Goal: Task Accomplishment & Management: Complete application form

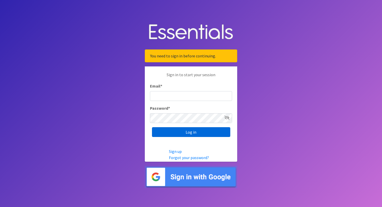
type input "[EMAIL_ADDRESS][DOMAIN_NAME]"
click at [180, 127] on input "Log in" at bounding box center [191, 132] width 78 height 10
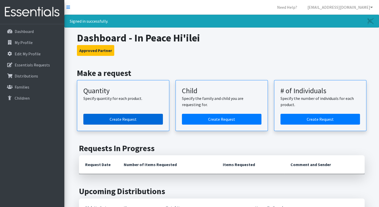
click at [136, 116] on link "Create Request" at bounding box center [122, 119] width 79 height 11
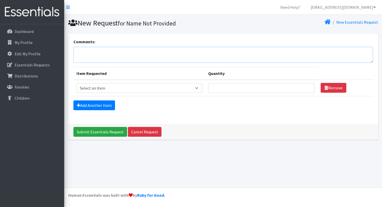
click at [91, 53] on textarea "Comments:" at bounding box center [224, 55] width 300 height 16
type textarea "H"
type textarea "INPEACE Hi'ilei Waianae"
click at [198, 88] on select "Select an item Kids (Newborn) Kids (Preemie)** Limited Kids (Size 1) Kids (Size…" at bounding box center [140, 88] width 126 height 10
select select "1824"
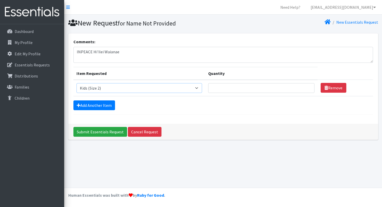
click at [77, 83] on select "Select an item Kids (Newborn) Kids (Preemie)** Limited Kids (Size 1) Kids (Size…" at bounding box center [140, 88] width 126 height 10
type input "1"
click at [307, 86] on input "1" at bounding box center [261, 88] width 106 height 10
click at [91, 103] on link "Add Another Item" at bounding box center [95, 105] width 42 height 10
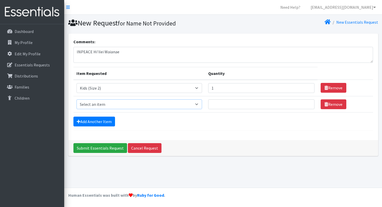
drag, startPoint x: 199, startPoint y: 103, endPoint x: 194, endPoint y: 103, distance: 5.4
click at [199, 103] on select "Select an item Kids (Newborn) Kids (Preemie)** Limited Kids (Size 1) Kids (Size…" at bounding box center [140, 104] width 126 height 10
select select "1825"
click at [77, 99] on select "Select an item Kids (Newborn) Kids (Preemie)** Limited Kids (Size 1) Kids (Size…" at bounding box center [140, 104] width 126 height 10
click at [306, 102] on input "1" at bounding box center [261, 104] width 106 height 10
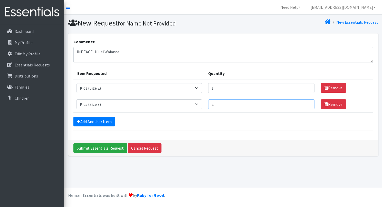
click at [306, 102] on input "2" at bounding box center [261, 104] width 106 height 10
click at [306, 102] on input "3" at bounding box center [261, 104] width 106 height 10
click at [306, 102] on input "4" at bounding box center [261, 104] width 106 height 10
click at [306, 102] on input "5" at bounding box center [261, 104] width 106 height 10
click at [306, 102] on input "6" at bounding box center [261, 104] width 106 height 10
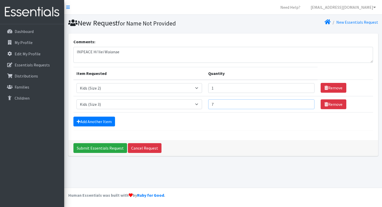
type input "7"
click at [306, 102] on input "7" at bounding box center [261, 104] width 106 height 10
click at [92, 116] on link "Add Another Item" at bounding box center [95, 121] width 42 height 10
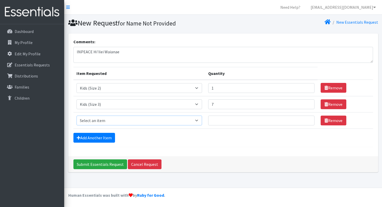
click at [198, 120] on select "Select an item Kids (Newborn) Kids (Preemie)** Limited Kids (Size 1) Kids (Size…" at bounding box center [140, 120] width 126 height 10
select select "1828"
click at [77, 115] on select "Select an item Kids (Newborn) Kids (Preemie)** Limited Kids (Size 1) Kids (Size…" at bounding box center [140, 120] width 126 height 10
click at [306, 118] on input "1" at bounding box center [261, 120] width 106 height 10
click at [306, 118] on input "2" at bounding box center [261, 120] width 106 height 10
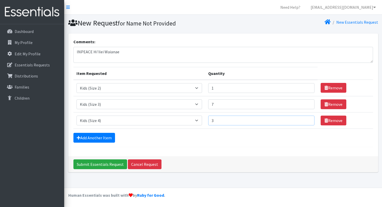
click at [306, 118] on input "3" at bounding box center [261, 120] width 106 height 10
click at [306, 118] on input "4" at bounding box center [261, 120] width 106 height 10
click at [306, 118] on input "5" at bounding box center [261, 120] width 106 height 10
type input "6"
click at [307, 119] on input "6" at bounding box center [261, 120] width 106 height 10
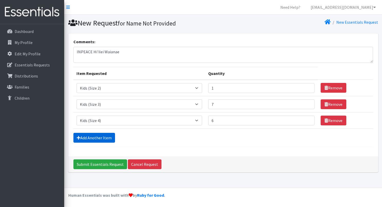
click at [100, 137] on link "Add Another Item" at bounding box center [95, 138] width 42 height 10
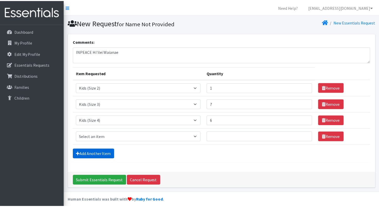
scroll to position [4, 0]
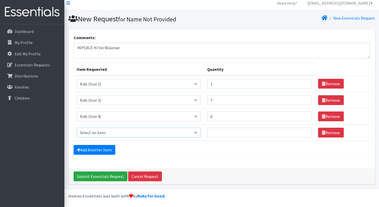
click at [198, 132] on select "Select an item Kids (Newborn) Kids (Preemie)** Limited Kids (Size 1) Kids (Size…" at bounding box center [139, 132] width 124 height 10
select select "1832"
click at [77, 127] on select "Select an item Kids (Newborn) Kids (Preemie)** Limited Kids (Size 1) Kids (Size…" at bounding box center [139, 132] width 124 height 10
click at [303, 130] on input "1" at bounding box center [259, 132] width 105 height 10
click at [303, 130] on input "2" at bounding box center [259, 132] width 105 height 10
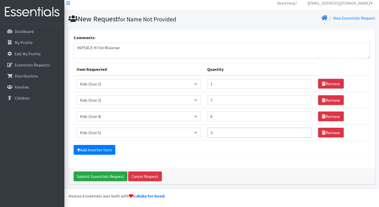
click at [303, 130] on input "3" at bounding box center [259, 132] width 105 height 10
click at [303, 130] on input "4" at bounding box center [259, 132] width 105 height 10
click at [303, 130] on input "5" at bounding box center [259, 132] width 105 height 10
click at [303, 130] on input "6" at bounding box center [259, 132] width 105 height 10
click at [303, 130] on input "7" at bounding box center [259, 132] width 105 height 10
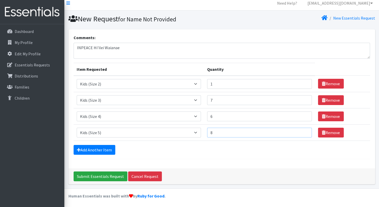
click at [303, 130] on input "8" at bounding box center [259, 132] width 105 height 10
click at [303, 130] on input "9" at bounding box center [259, 132] width 105 height 10
click at [303, 130] on input "10" at bounding box center [259, 132] width 105 height 10
click at [303, 130] on input "11" at bounding box center [259, 132] width 105 height 10
click at [303, 130] on input "12" at bounding box center [259, 132] width 105 height 10
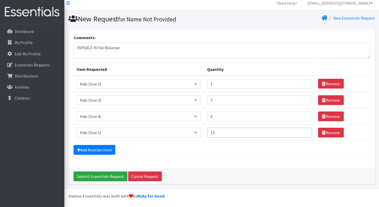
click at [303, 130] on input "13" at bounding box center [259, 132] width 105 height 10
click at [303, 130] on input "14" at bounding box center [259, 132] width 105 height 10
click at [303, 130] on input "15" at bounding box center [259, 132] width 105 height 10
click at [303, 130] on input "16" at bounding box center [259, 132] width 105 height 10
click at [303, 130] on input "17" at bounding box center [259, 132] width 105 height 10
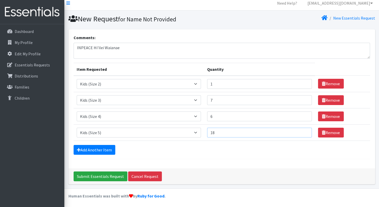
click at [303, 130] on input "18" at bounding box center [259, 132] width 105 height 10
click at [303, 130] on input "19" at bounding box center [259, 132] width 105 height 10
click at [303, 130] on input "20" at bounding box center [259, 132] width 105 height 10
click at [303, 130] on input "21" at bounding box center [259, 132] width 105 height 10
click at [303, 130] on input "22" at bounding box center [259, 132] width 105 height 10
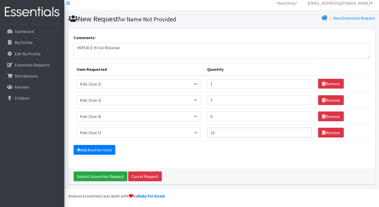
click at [303, 130] on input "23" at bounding box center [259, 132] width 105 height 10
type input "24"
click at [303, 130] on input "24" at bounding box center [259, 132] width 105 height 10
click at [100, 148] on link "Add Another Item" at bounding box center [95, 150] width 42 height 10
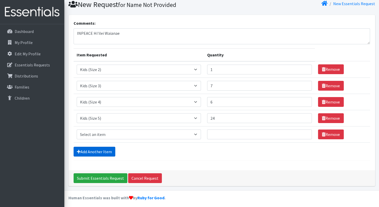
scroll to position [20, 0]
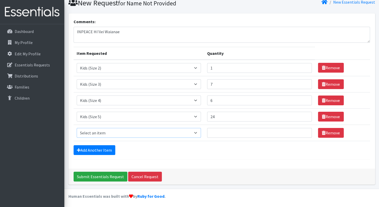
click at [197, 131] on select "Select an item Kids (Newborn) Kids (Preemie)** Limited Kids (Size 1) Kids (Size…" at bounding box center [139, 133] width 124 height 10
select select "1834"
click at [77, 128] on select "Select an item Kids (Newborn) Kids (Preemie)** Limited Kids (Size 1) Kids (Size…" at bounding box center [139, 133] width 124 height 10
click at [304, 131] on input "1" at bounding box center [259, 133] width 105 height 10
click at [304, 131] on input "2" at bounding box center [259, 133] width 105 height 10
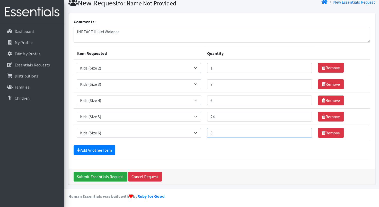
click at [304, 131] on input "3" at bounding box center [259, 133] width 105 height 10
click at [304, 131] on input "4" at bounding box center [259, 133] width 105 height 10
click at [304, 131] on input "5" at bounding box center [259, 133] width 105 height 10
click at [304, 131] on input "6" at bounding box center [259, 133] width 105 height 10
click at [304, 131] on input "7" at bounding box center [259, 133] width 105 height 10
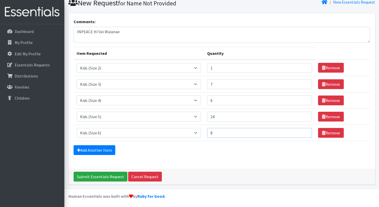
click at [304, 131] on input "8" at bounding box center [259, 133] width 105 height 10
click at [304, 131] on input "9" at bounding box center [259, 133] width 105 height 10
click at [304, 131] on input "10" at bounding box center [259, 133] width 105 height 10
click at [304, 131] on input "11" at bounding box center [259, 133] width 105 height 10
click at [304, 131] on input "12" at bounding box center [259, 133] width 105 height 10
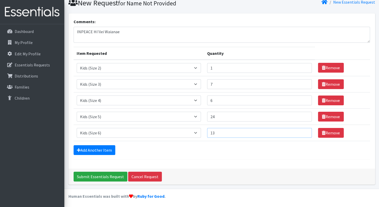
click at [304, 131] on input "13" at bounding box center [259, 133] width 105 height 10
click at [304, 131] on input "14" at bounding box center [259, 133] width 105 height 10
click at [304, 131] on input "15" at bounding box center [259, 133] width 105 height 10
click at [304, 131] on input "16" at bounding box center [259, 133] width 105 height 10
click at [304, 131] on input "17" at bounding box center [259, 133] width 105 height 10
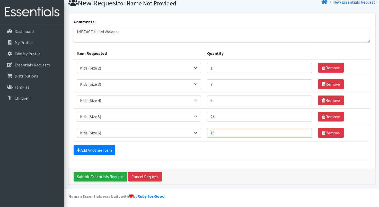
click at [304, 131] on input "18" at bounding box center [259, 133] width 105 height 10
click at [304, 131] on input "19" at bounding box center [259, 133] width 105 height 10
click at [304, 131] on input "20" at bounding box center [259, 133] width 105 height 10
click at [304, 131] on input "21" at bounding box center [259, 133] width 105 height 10
click at [304, 131] on input "22" at bounding box center [259, 133] width 105 height 10
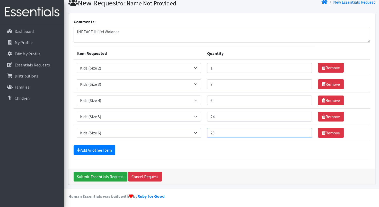
click at [304, 131] on input "23" at bounding box center [259, 133] width 105 height 10
click at [304, 131] on input "24" at bounding box center [259, 133] width 105 height 10
click at [304, 131] on input "25" at bounding box center [259, 133] width 105 height 10
type input "26"
click at [304, 131] on input "26" at bounding box center [259, 133] width 105 height 10
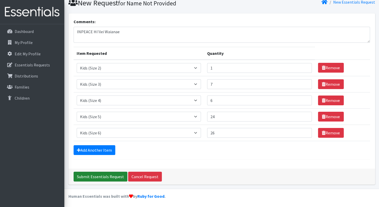
click at [108, 176] on input "Submit Essentials Request" at bounding box center [101, 176] width 54 height 10
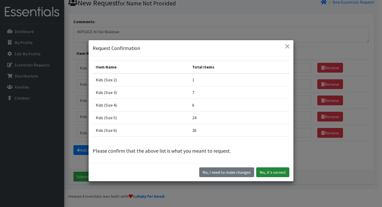
click at [271, 174] on button "Yes, it's correct" at bounding box center [273, 172] width 33 height 10
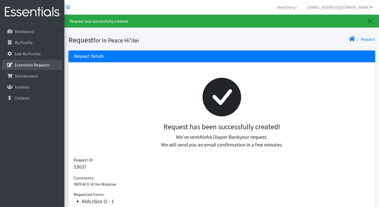
click at [26, 64] on p "Essentials Requests" at bounding box center [32, 64] width 35 height 5
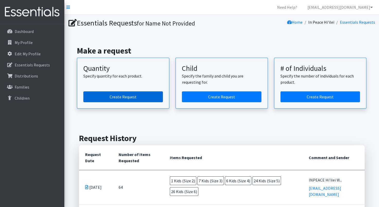
click at [132, 96] on link "Create Request" at bounding box center [122, 96] width 79 height 11
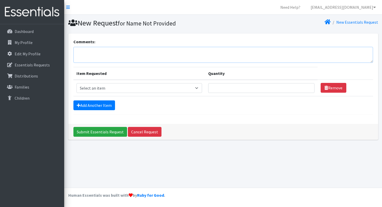
click at [84, 51] on textarea "Comments:" at bounding box center [224, 55] width 300 height 16
type textarea "INPEACE Hi'ilei Molokai"
click at [199, 87] on select "Select an item Kids (Newborn) Kids (Preemie)** Limited Kids (Size 1) Kids (Size…" at bounding box center [140, 88] width 126 height 10
select select "1825"
click at [77, 83] on select "Select an item Kids (Newborn) Kids (Preemie)** Limited Kids (Size 1) Kids (Size…" at bounding box center [140, 88] width 126 height 10
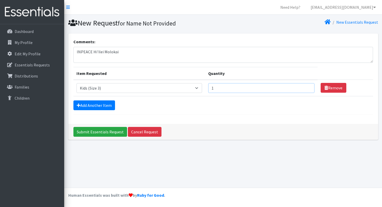
type input "1"
click at [306, 86] on input "1" at bounding box center [261, 88] width 106 height 10
click at [90, 107] on link "Add Another Item" at bounding box center [95, 105] width 42 height 10
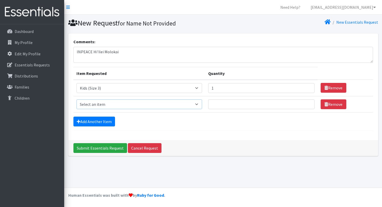
click at [198, 103] on select "Select an item Kids (Newborn) Kids (Preemie)** Limited Kids (Size 1) Kids (Size…" at bounding box center [140, 104] width 126 height 10
select select "1828"
click at [77, 99] on select "Select an item Kids (Newborn) Kids (Preemie)** Limited Kids (Size 1) Kids (Size…" at bounding box center [140, 104] width 126 height 10
click at [307, 103] on input "1" at bounding box center [261, 104] width 106 height 10
click at [307, 103] on input "2" at bounding box center [261, 104] width 106 height 10
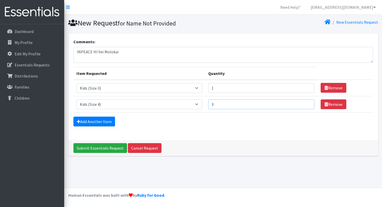
type input "3"
click at [307, 103] on input "3" at bounding box center [261, 104] width 106 height 10
click at [94, 123] on link "Add Another Item" at bounding box center [95, 121] width 42 height 10
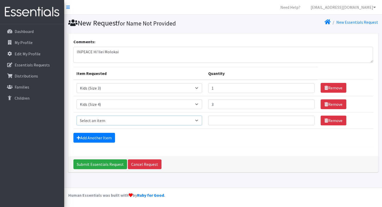
click at [199, 118] on select "Select an item Kids (Newborn) Kids (Preemie)** Limited Kids (Size 1) Kids (Size…" at bounding box center [140, 120] width 126 height 10
select select "1832"
click at [77, 115] on select "Select an item Kids (Newborn) Kids (Preemie)** Limited Kids (Size 1) Kids (Size…" at bounding box center [140, 120] width 126 height 10
click at [307, 119] on input "1" at bounding box center [261, 120] width 106 height 10
type input "2"
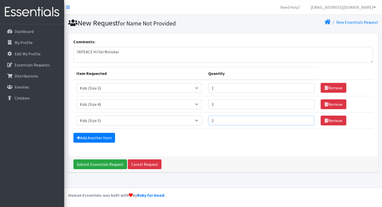
click at [307, 119] on input "2" at bounding box center [261, 120] width 106 height 10
click at [97, 138] on link "Add Another Item" at bounding box center [95, 138] width 42 height 10
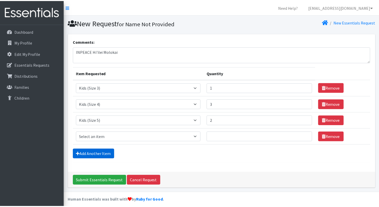
scroll to position [4, 0]
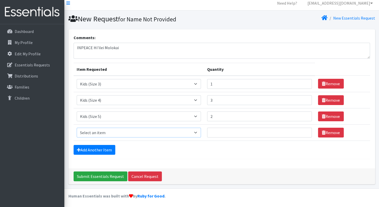
click at [197, 132] on select "Select an item Kids (Newborn) Kids (Preemie)** Limited Kids (Size 1) Kids (Size…" at bounding box center [139, 132] width 124 height 10
select select "1834"
click at [77, 127] on select "Select an item Kids (Newborn) Kids (Preemie)** Limited Kids (Size 1) Kids (Size…" at bounding box center [139, 132] width 124 height 10
click at [303, 131] on input "1" at bounding box center [259, 132] width 105 height 10
click at [303, 131] on input "2" at bounding box center [259, 132] width 105 height 10
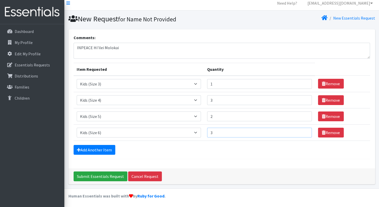
click at [303, 131] on input "3" at bounding box center [259, 132] width 105 height 10
click at [303, 131] on input "4" at bounding box center [259, 132] width 105 height 10
click at [303, 131] on input "5" at bounding box center [259, 132] width 105 height 10
type input "6"
click at [303, 131] on input "6" at bounding box center [259, 132] width 105 height 10
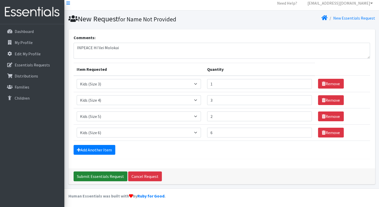
click at [99, 176] on input "Submit Essentials Request" at bounding box center [101, 176] width 54 height 10
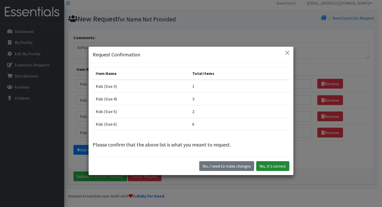
click at [273, 162] on button "Yes, it's correct" at bounding box center [273, 166] width 33 height 10
